Goal: Task Accomplishment & Management: Manage account settings

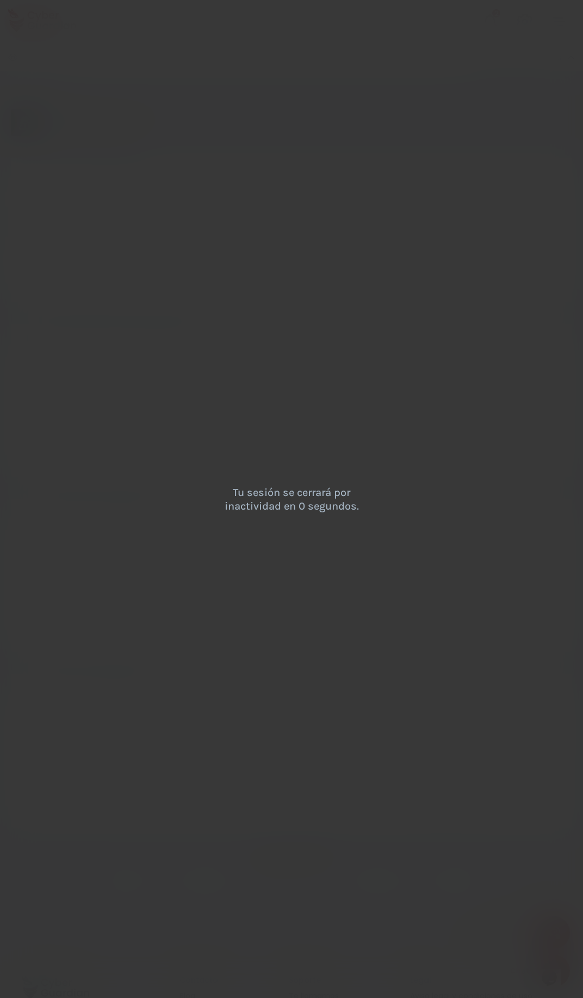
click at [217, 473] on div "Tu sesión se cerrará por inactividad en 0 segundos." at bounding box center [291, 499] width 583 height 998
click at [206, 367] on div "Tu sesión se cerrará por inactividad en 0 segundos." at bounding box center [291, 499] width 583 height 998
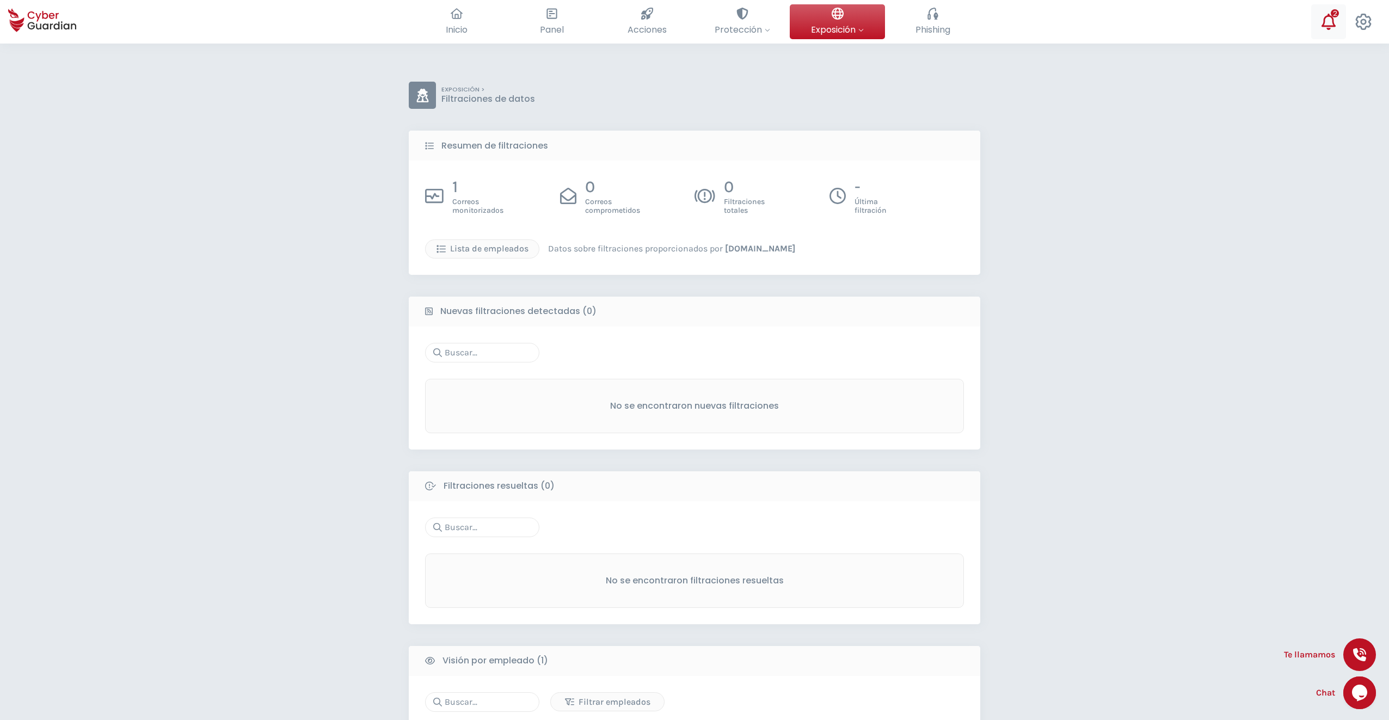
click at [587, 24] on icon at bounding box center [1329, 22] width 14 height 16
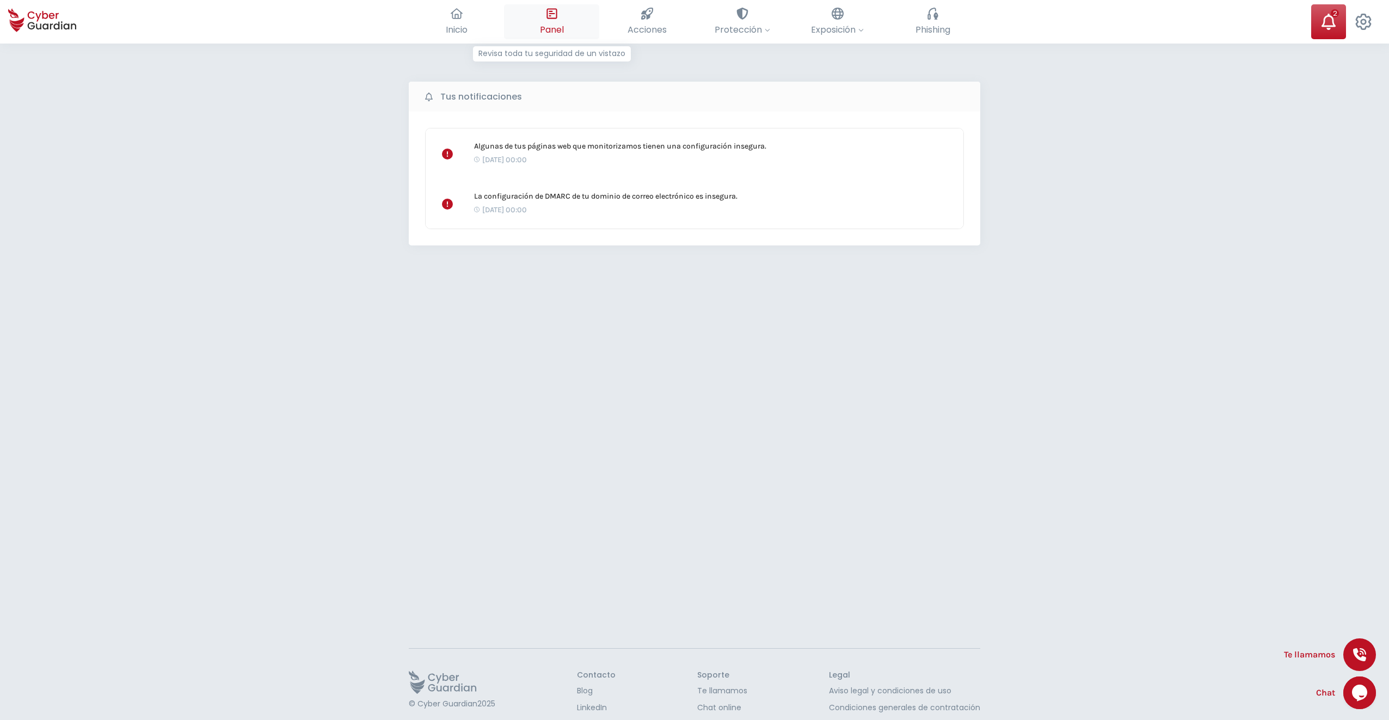
click at [556, 18] on icon at bounding box center [551, 13] width 10 height 10
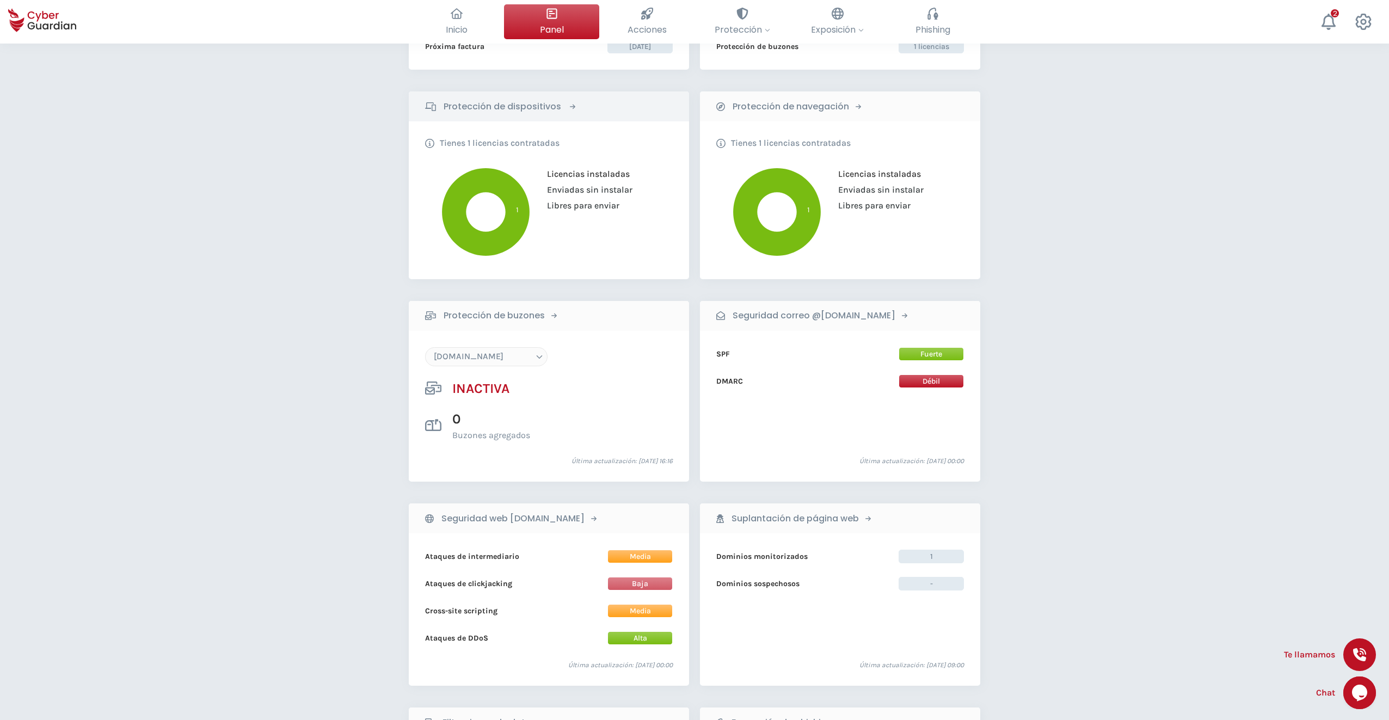
scroll to position [163, 0]
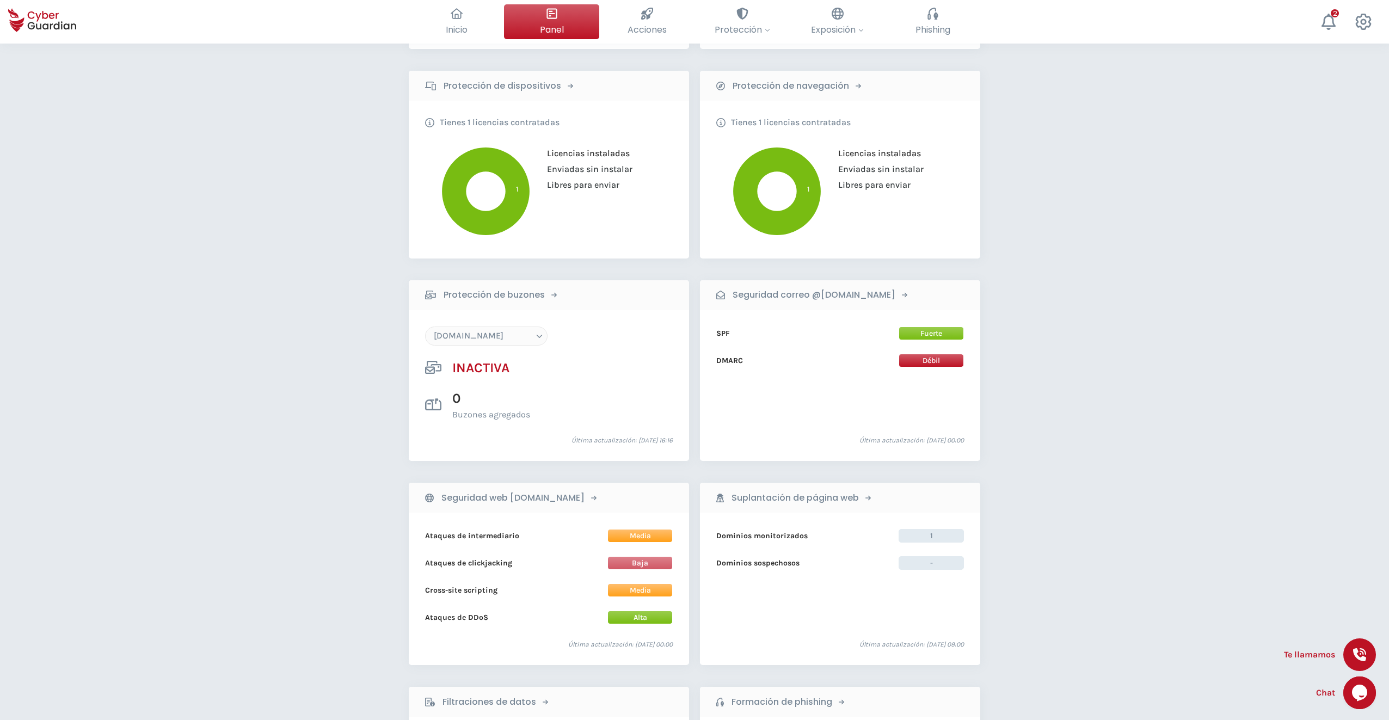
click at [513, 336] on select "[DOMAIN_NAME]" at bounding box center [486, 336] width 122 height 19
click at [520, 296] on b "Protección de buzones" at bounding box center [494, 294] width 101 height 13
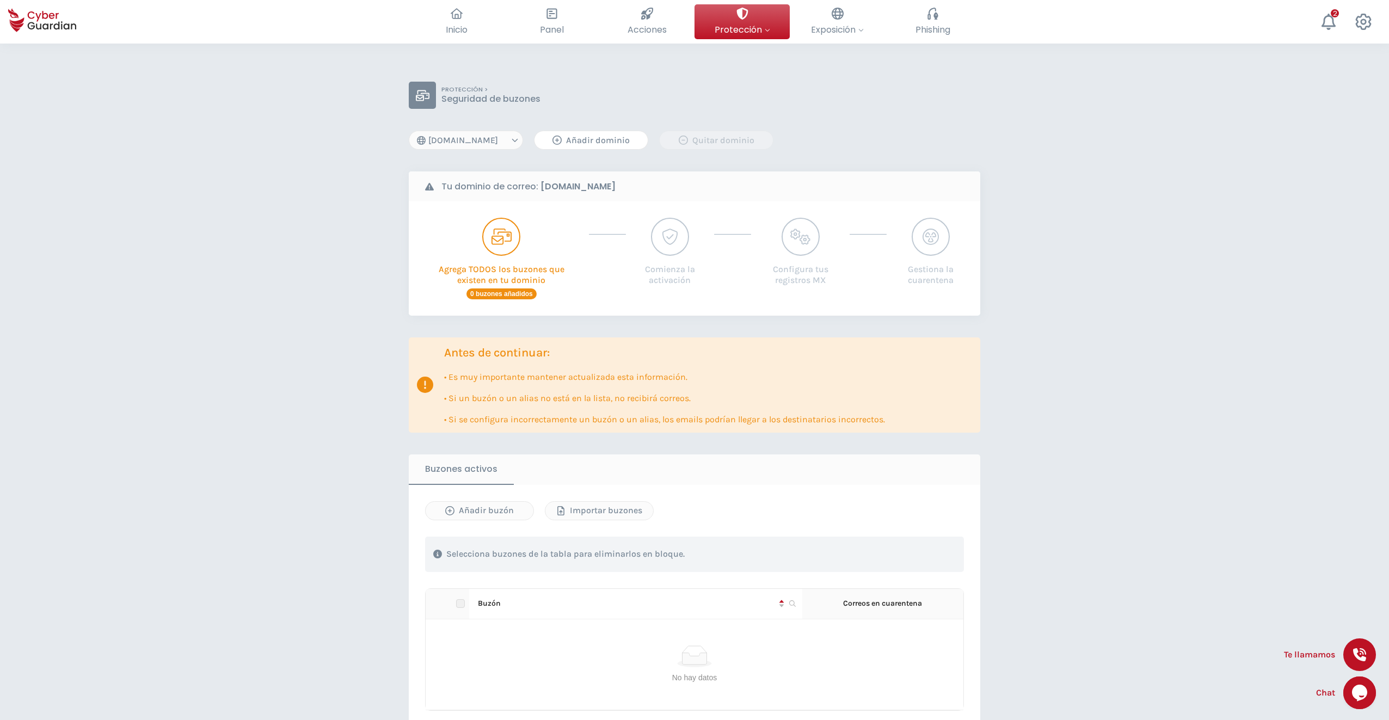
click at [581, 145] on div "Añadir dominio" at bounding box center [591, 140] width 97 height 13
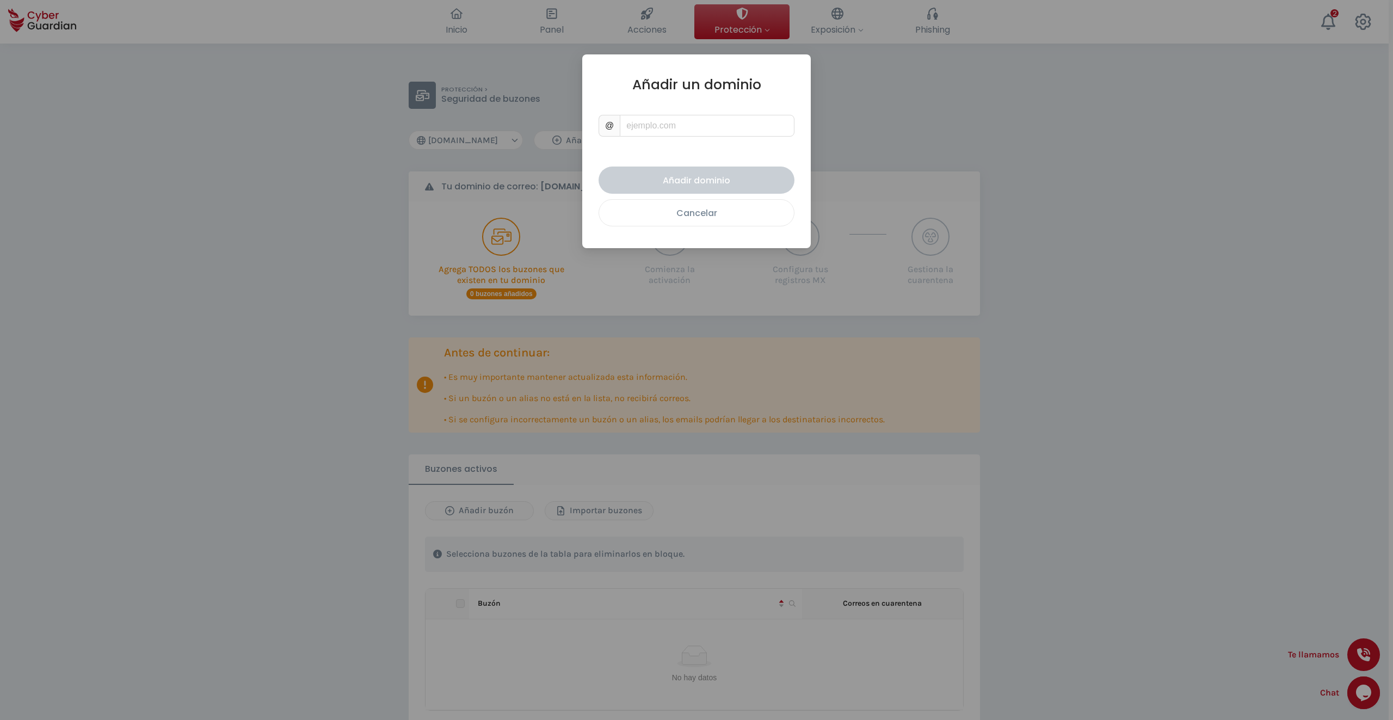
click at [587, 217] on div "Cancelar" at bounding box center [696, 213] width 179 height 14
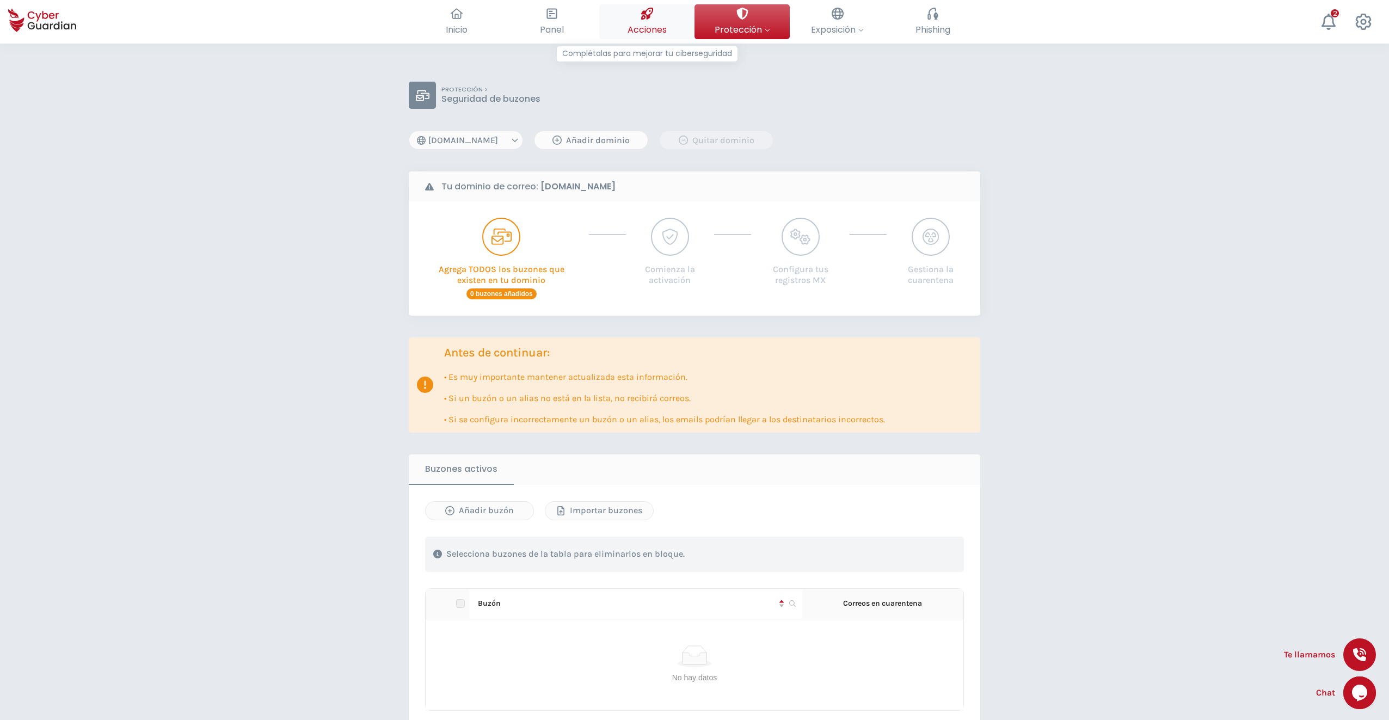
click at [587, 28] on span "Acciones" at bounding box center [647, 30] width 39 height 14
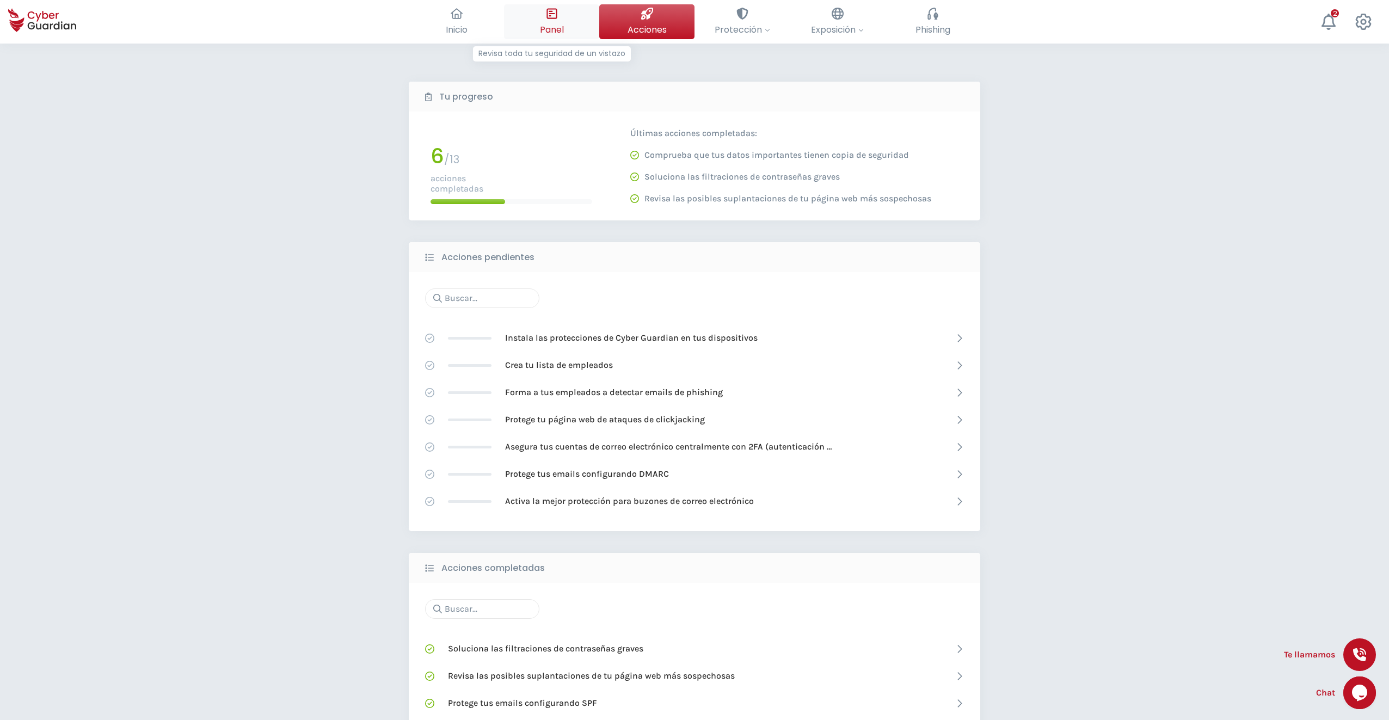
click at [543, 20] on button "Panel Revisa toda tu seguridad de un vistazo" at bounding box center [551, 21] width 95 height 35
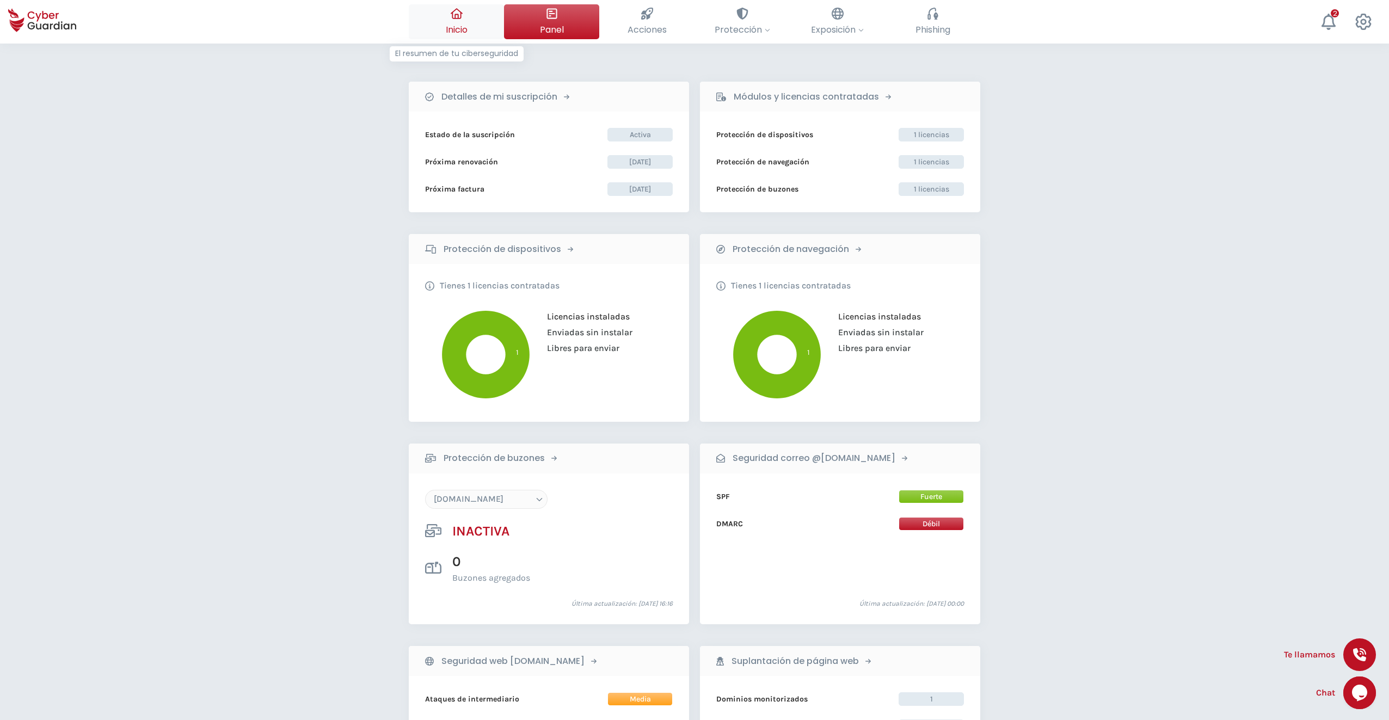
click at [462, 17] on icon at bounding box center [457, 14] width 12 height 12
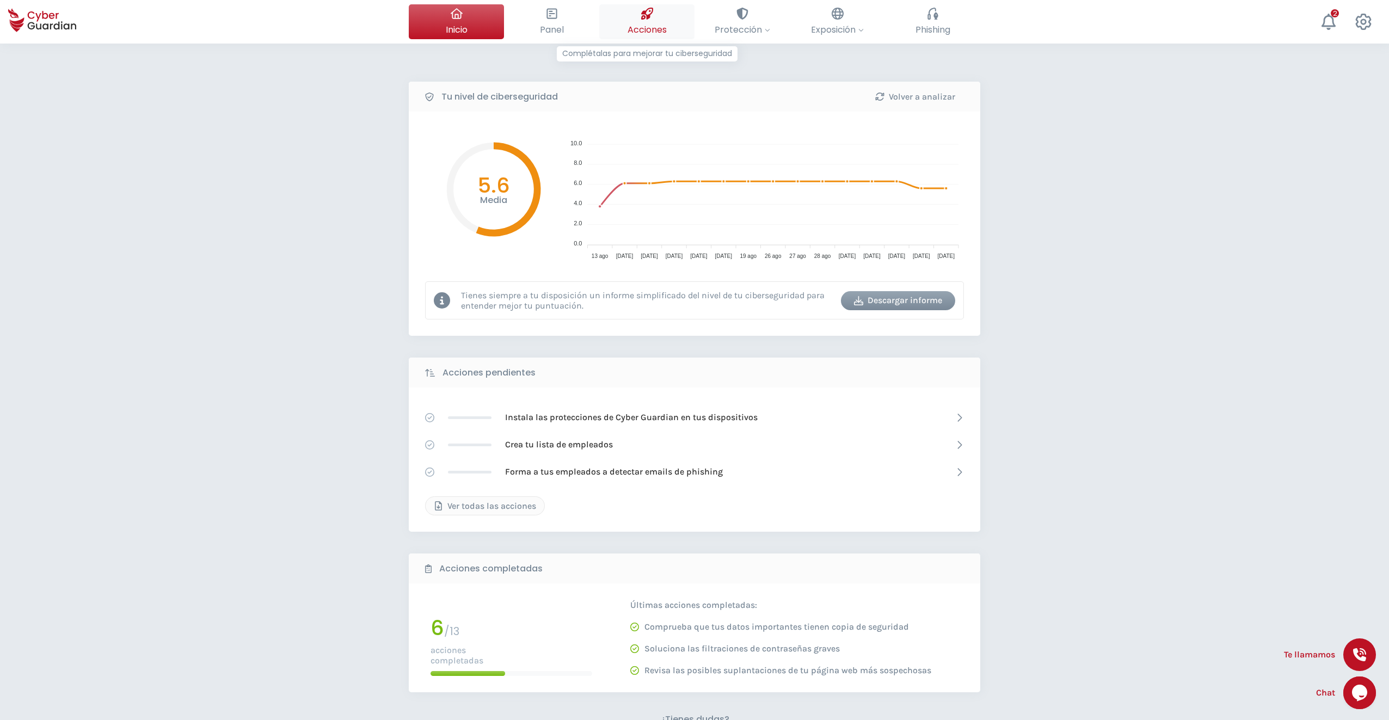
click at [587, 13] on icon at bounding box center [647, 14] width 12 height 12
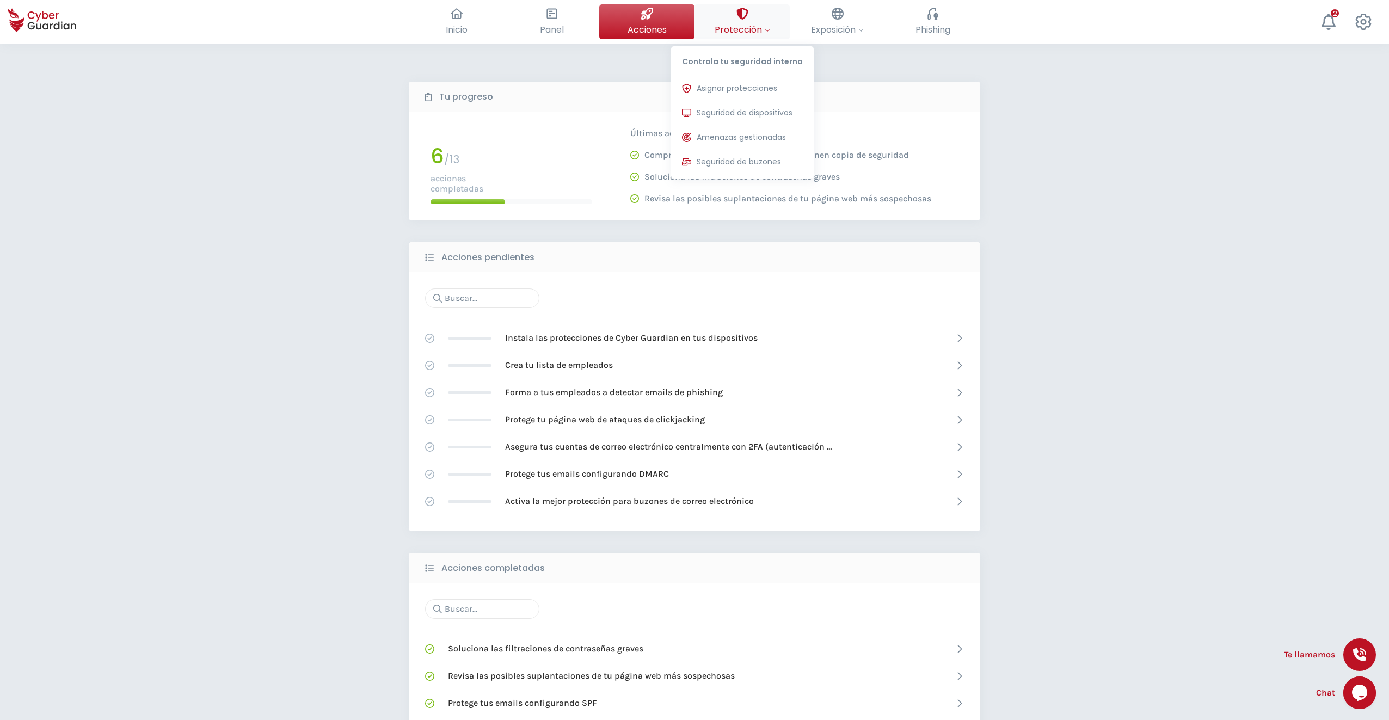
click at [587, 20] on button "Protección Controla tu seguridad interna Asignar protecciones Asigna las licenc…" at bounding box center [742, 21] width 95 height 35
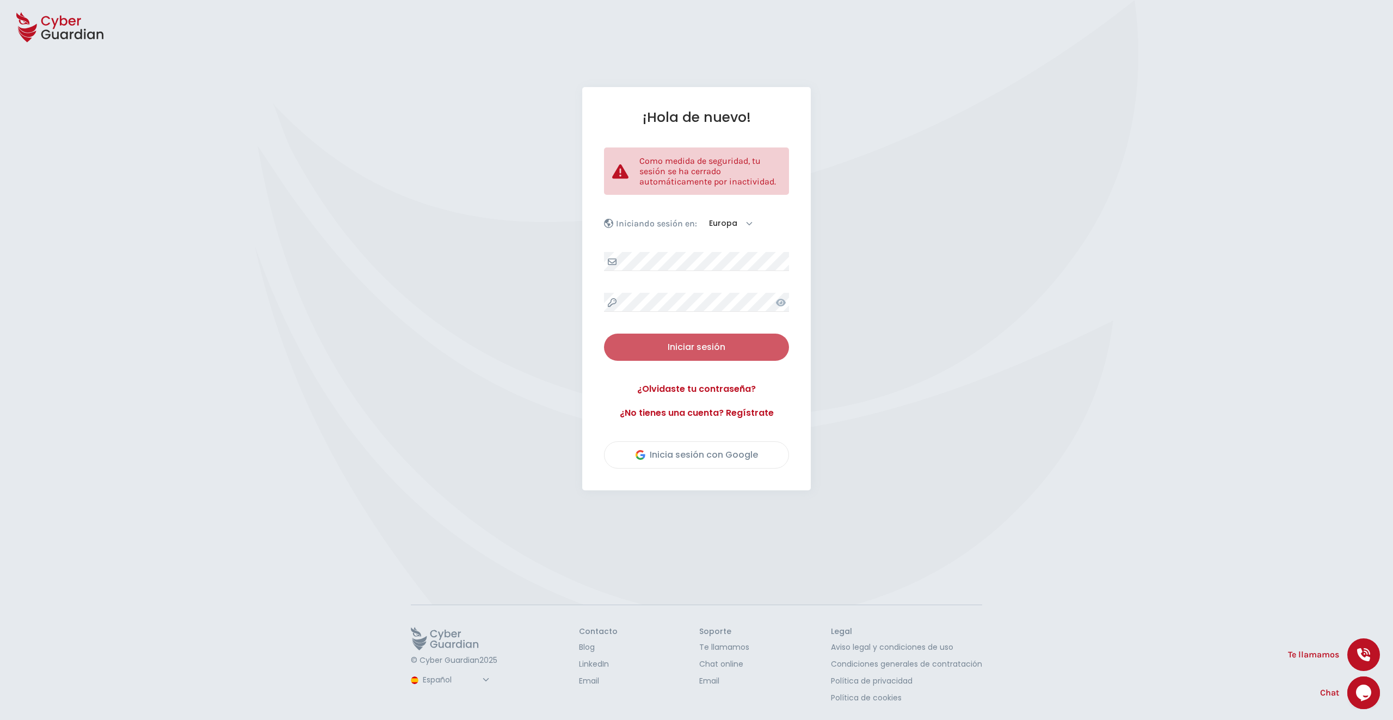
click at [679, 349] on div "Iniciar sesión" at bounding box center [696, 347] width 169 height 13
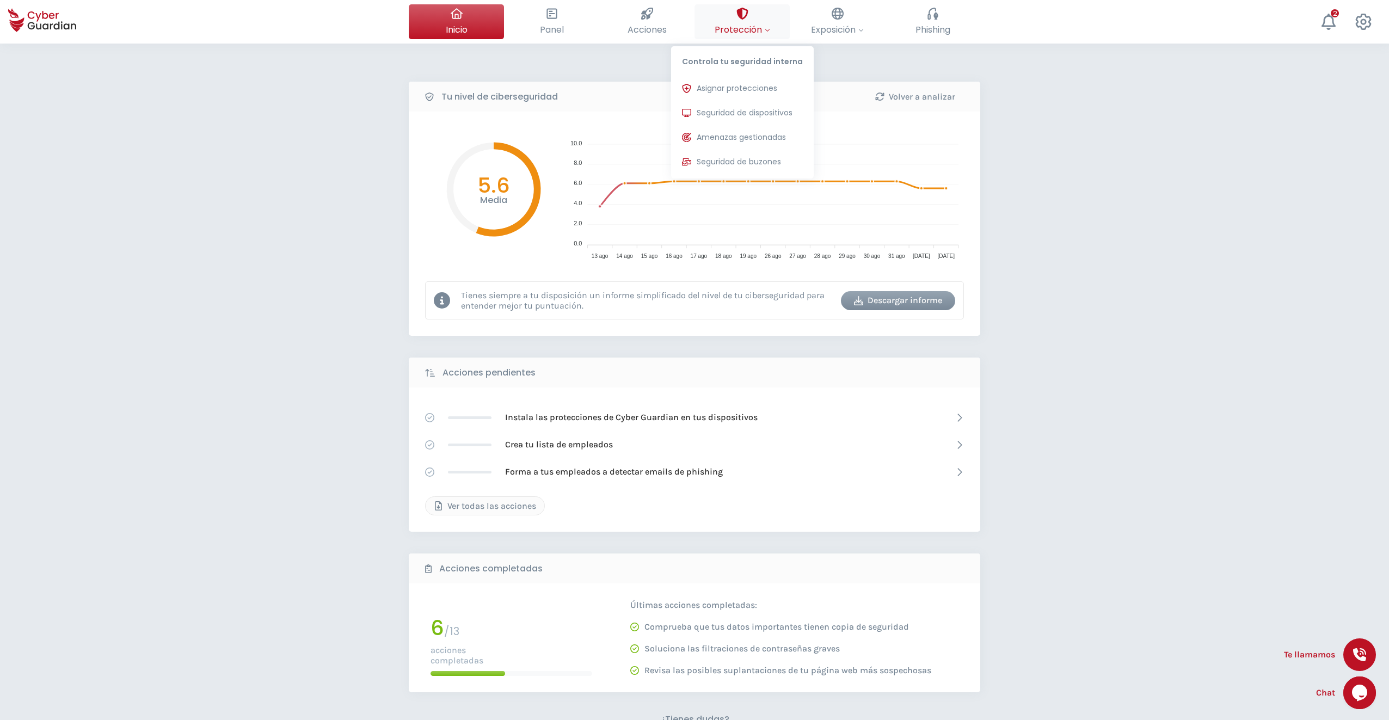
click at [727, 26] on span "Protección" at bounding box center [743, 30] width 56 height 14
click at [738, 28] on span "Protección" at bounding box center [743, 30] width 56 height 14
click at [839, 27] on span "Exposición" at bounding box center [837, 30] width 53 height 14
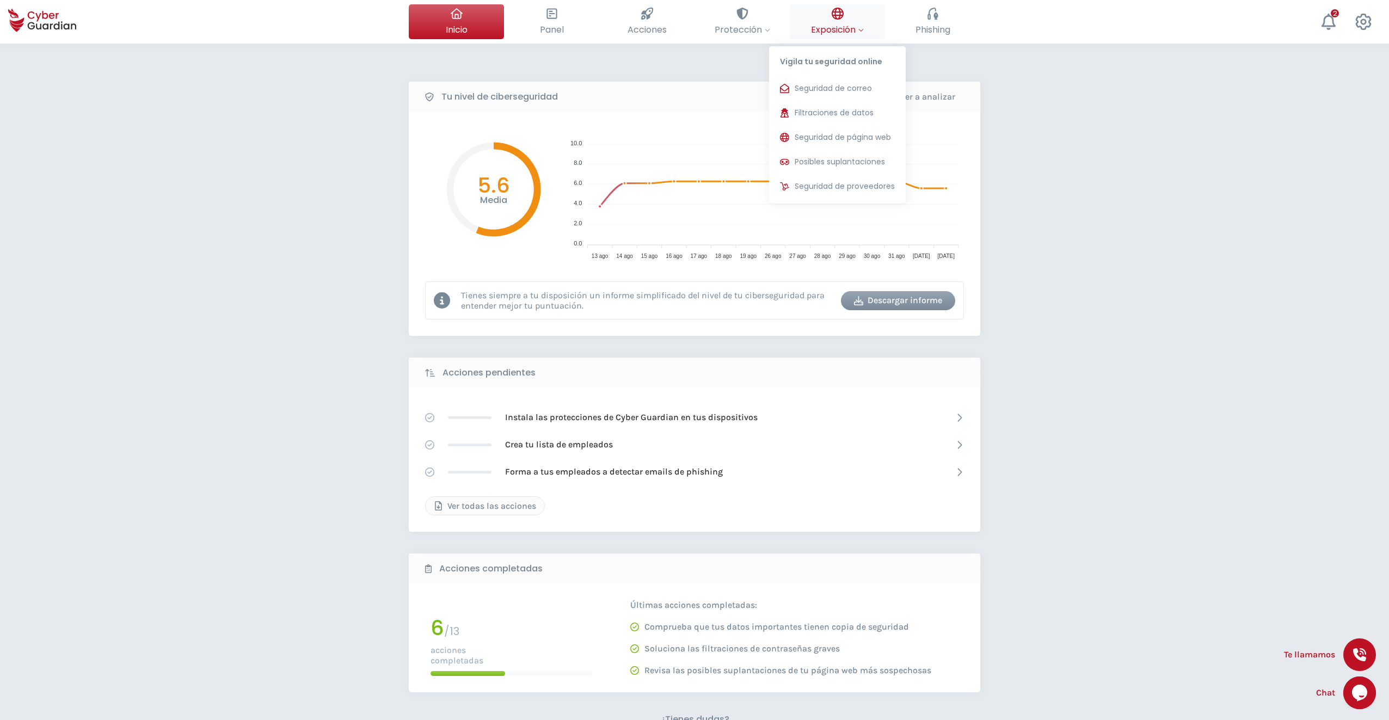
click at [839, 27] on span "Exposición" at bounding box center [837, 30] width 53 height 14
click at [807, 85] on span "Seguridad de correo" at bounding box center [833, 88] width 77 height 11
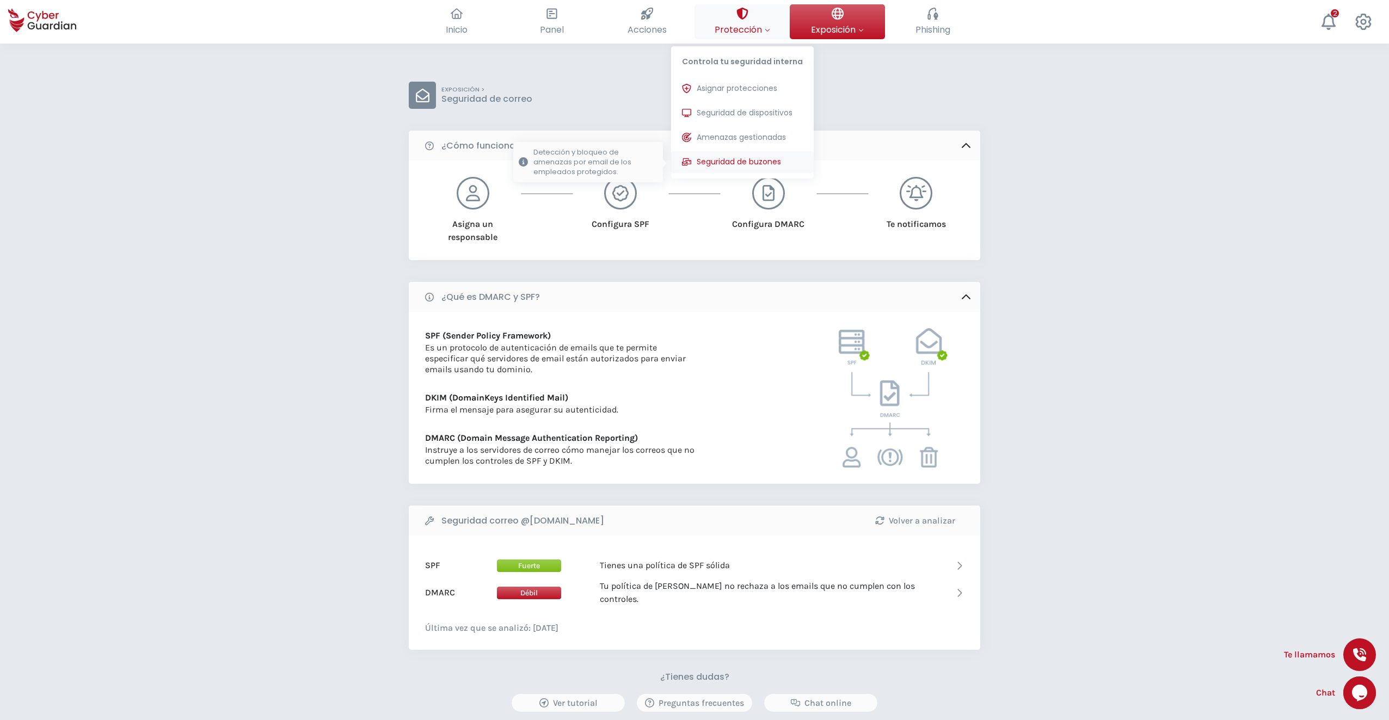
click at [728, 159] on span "Seguridad de buzones" at bounding box center [739, 161] width 84 height 11
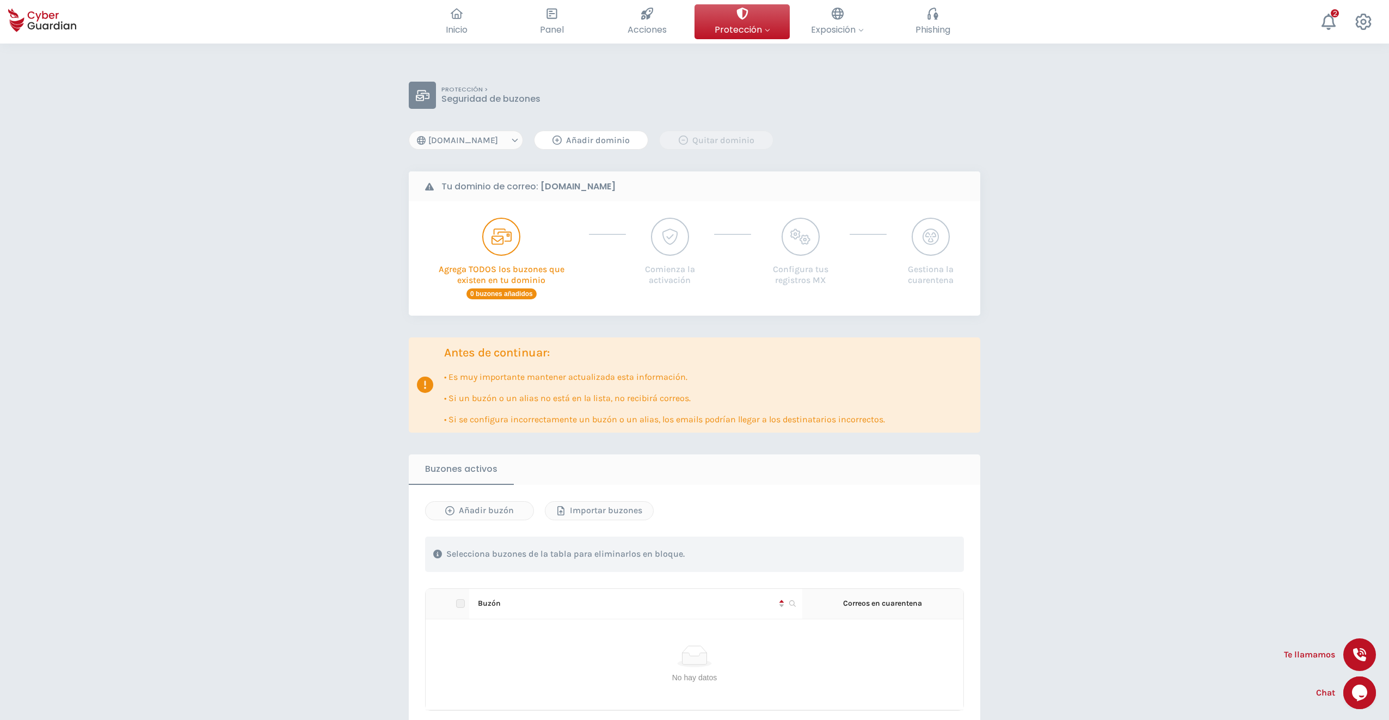
click at [591, 139] on div "Añadir dominio" at bounding box center [591, 140] width 97 height 13
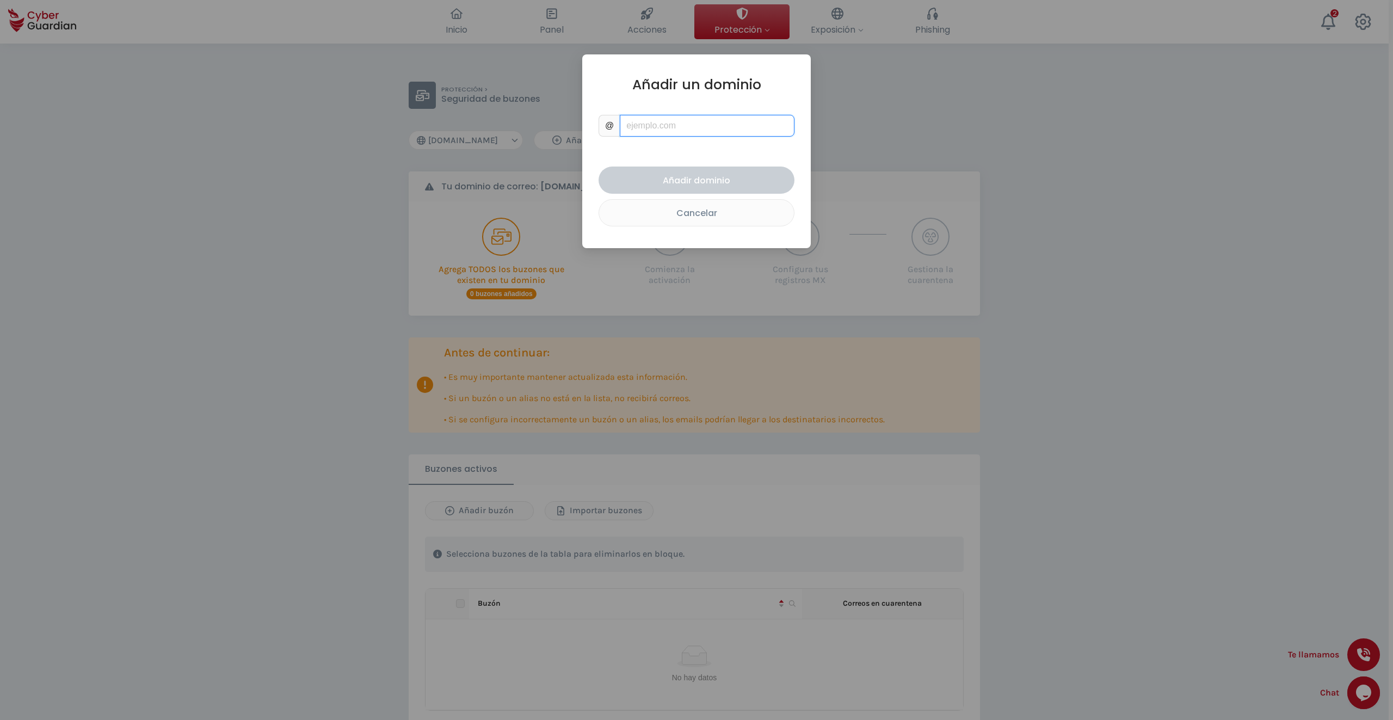
click at [655, 131] on input "text" at bounding box center [707, 126] width 175 height 22
type input "[DOMAIN_NAME]"
click at [688, 178] on div "Añadir dominio" at bounding box center [697, 181] width 180 height 14
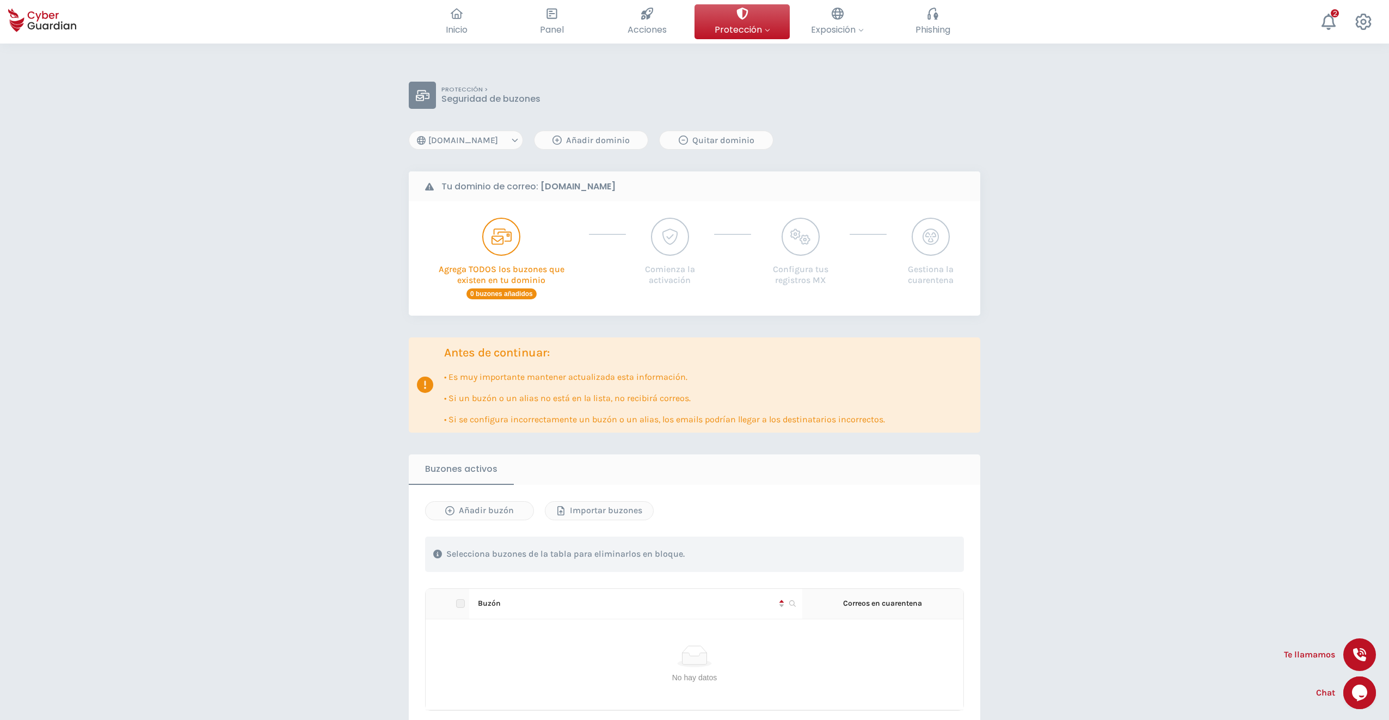
click at [494, 142] on select "[DOMAIN_NAME] [DOMAIN_NAME]" at bounding box center [466, 140] width 114 height 19
select select "[DOMAIN_NAME]"
click at [409, 131] on select "[DOMAIN_NAME] [DOMAIN_NAME]" at bounding box center [466, 140] width 114 height 19
click at [495, 138] on select "[DOMAIN_NAME] [DOMAIN_NAME]" at bounding box center [466, 140] width 114 height 19
click at [606, 159] on div "PROTECCIÓN > Seguridad de buzones [DOMAIN_NAME] [DOMAIN_NAME] Añadir dominio Qu…" at bounding box center [695, 436] width 572 height 708
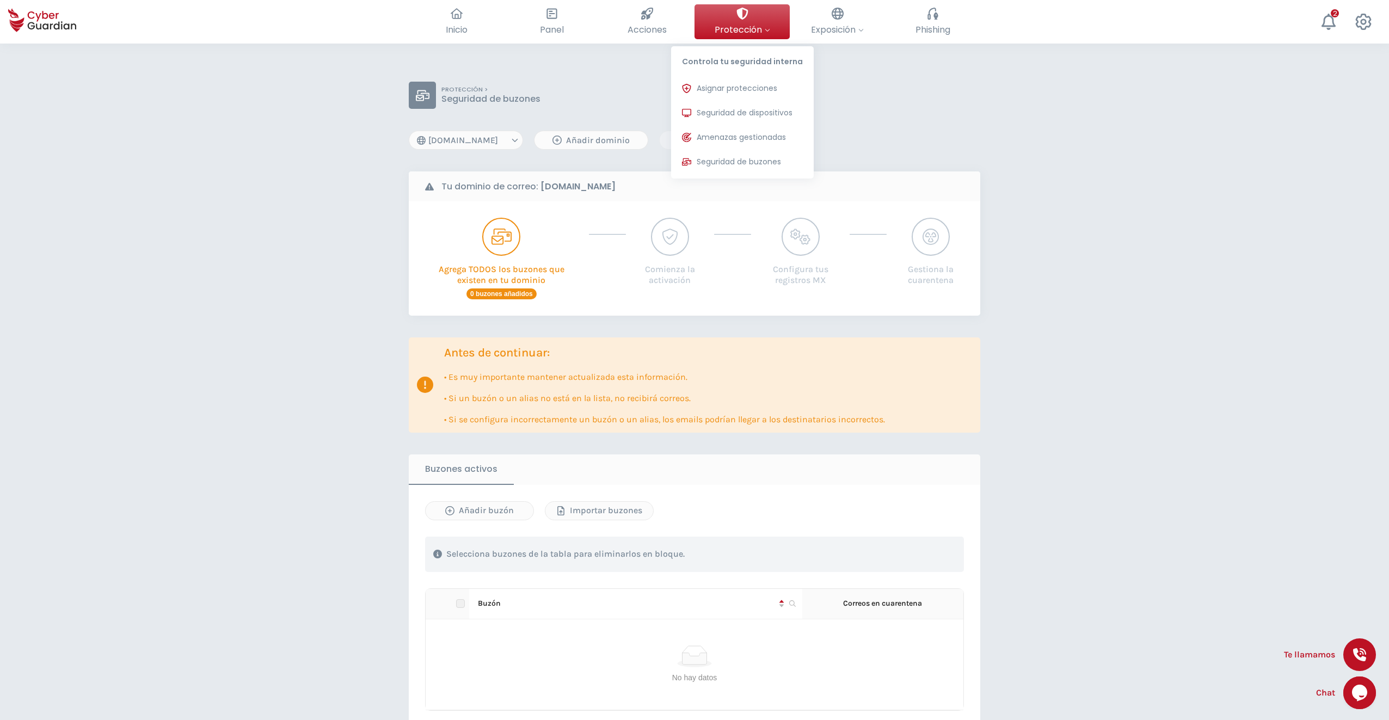
click at [743, 27] on span "Protección" at bounding box center [743, 30] width 56 height 14
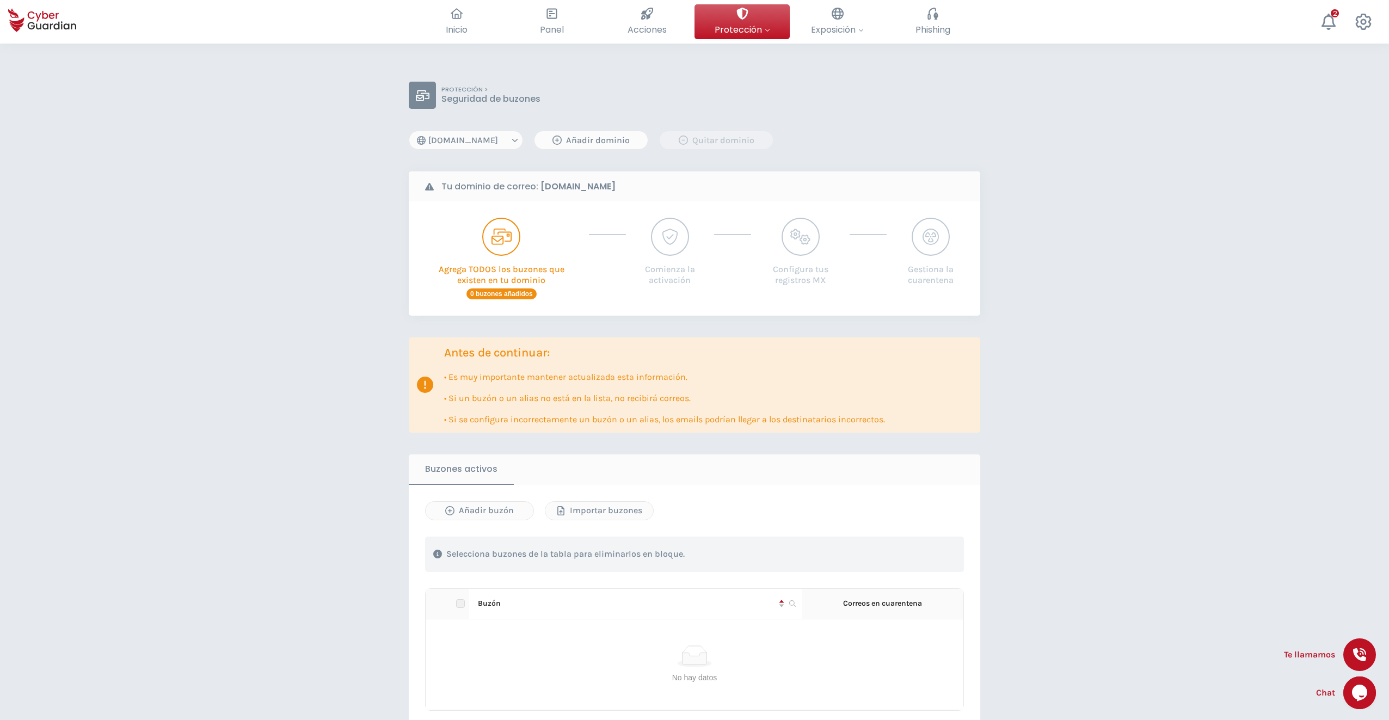
click at [939, 84] on div "PROTECCIÓN > Seguridad de buzones" at bounding box center [695, 95] width 572 height 27
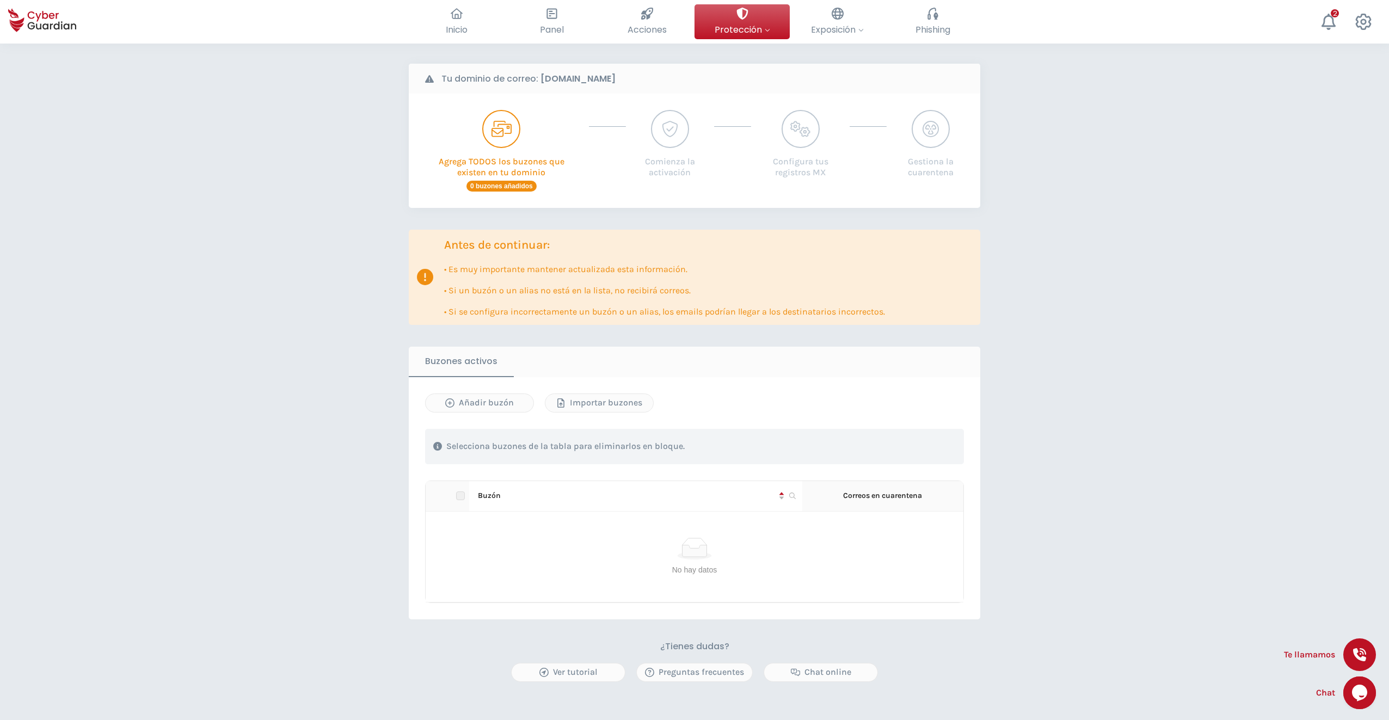
scroll to position [109, 0]
click at [663, 672] on div "Preguntas frecuentes" at bounding box center [694, 671] width 99 height 13
